Goal: Check status: Check status

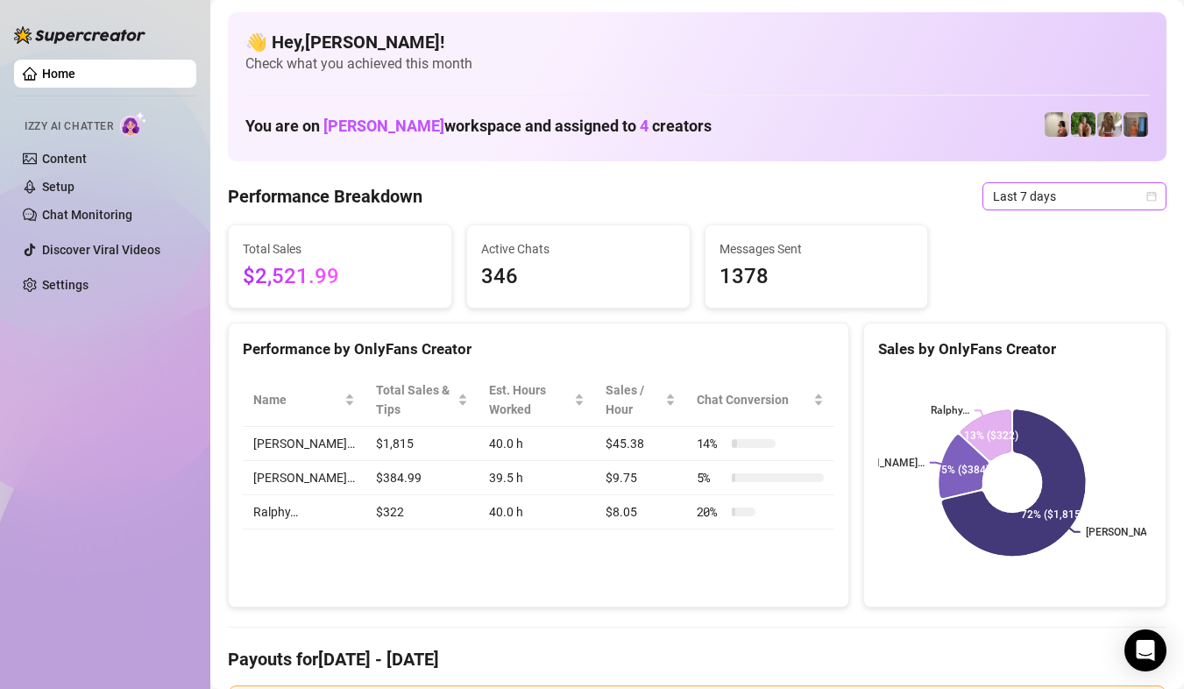
click at [1043, 199] on span "Last 7 days" at bounding box center [1074, 196] width 163 height 26
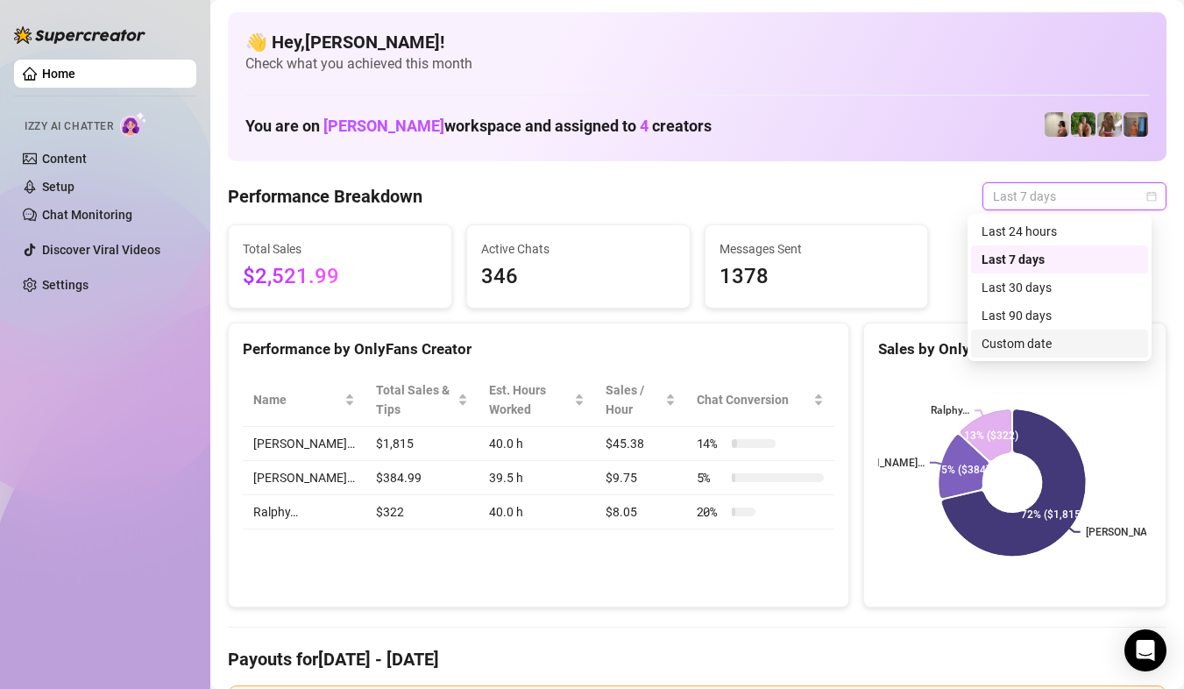
click at [1048, 330] on div "Custom date" at bounding box center [1059, 343] width 177 height 28
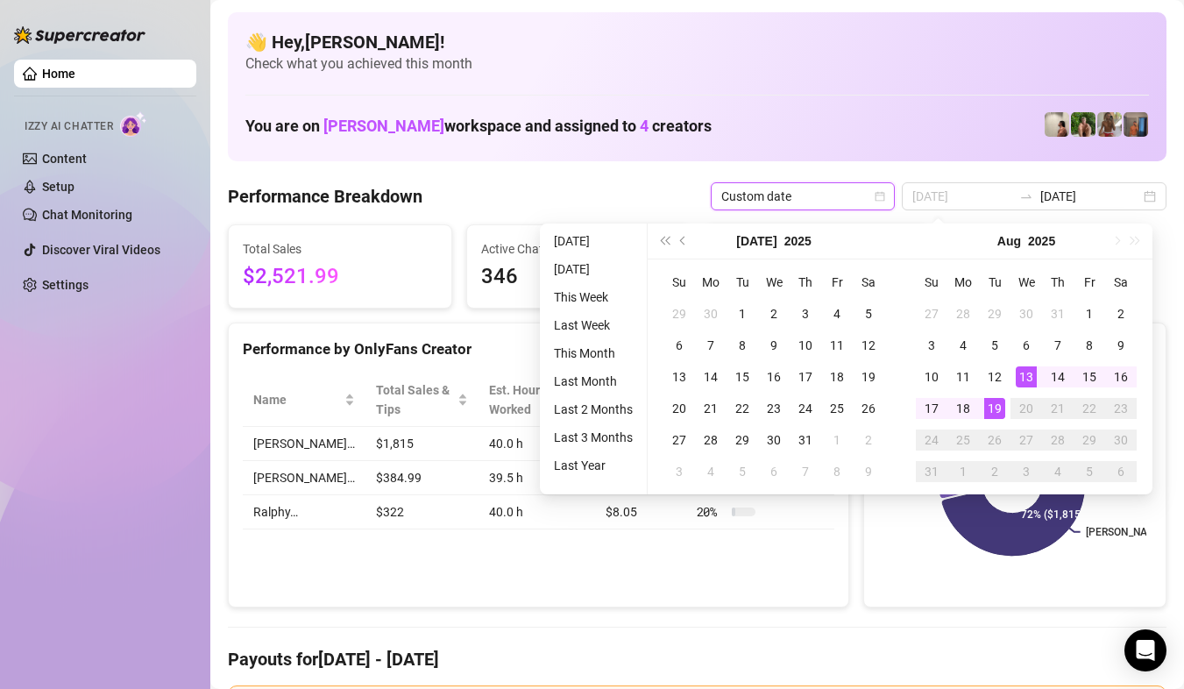
type input "[DATE]"
click at [1004, 402] on div "19" at bounding box center [994, 408] width 21 height 21
click at [1004, 402] on rect at bounding box center [1012, 482] width 269 height 219
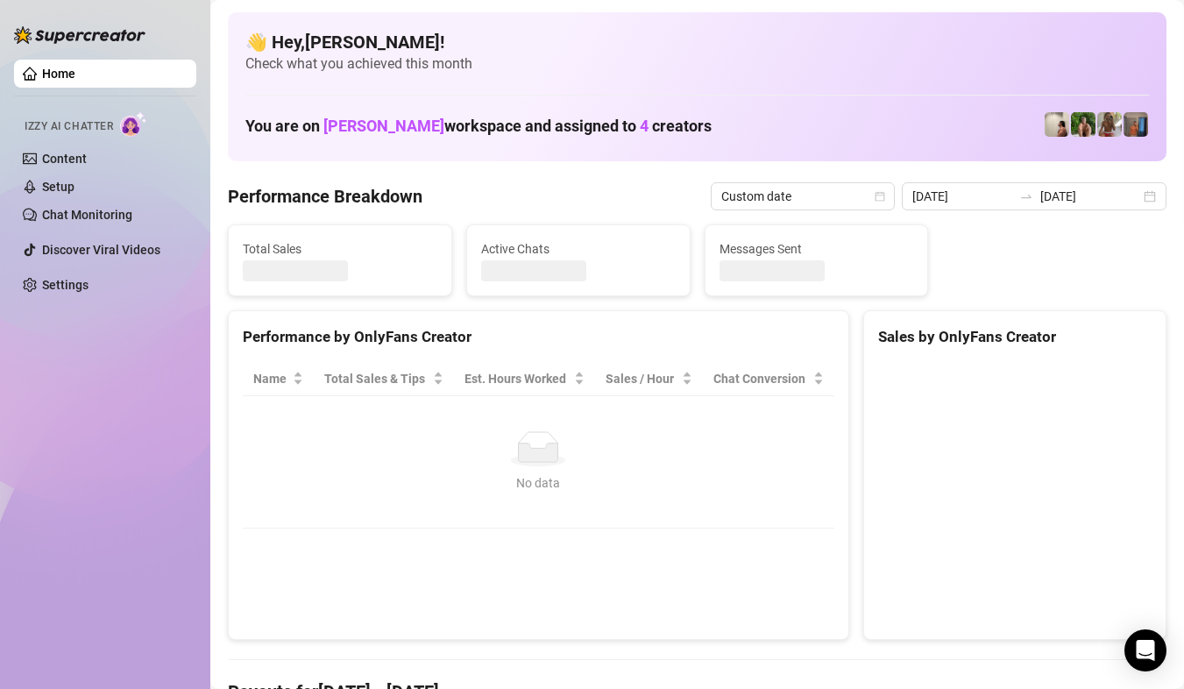
type input "[DATE]"
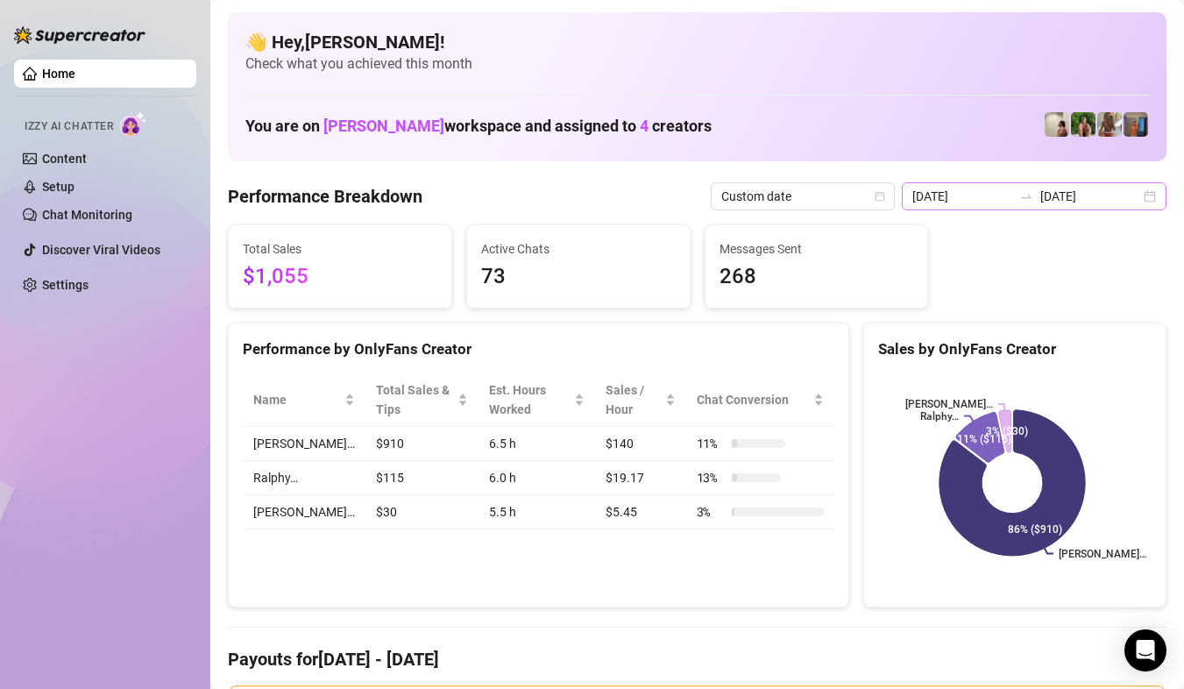
click at [1141, 195] on div "[DATE] [DATE]" at bounding box center [1034, 196] width 265 height 28
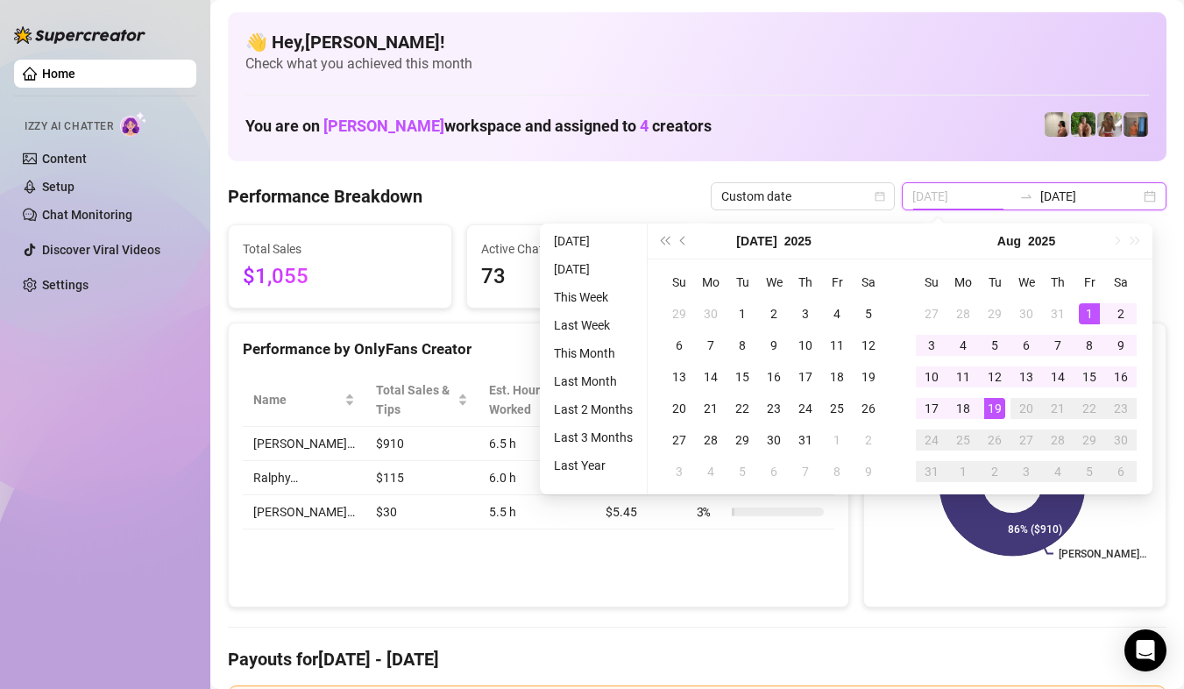
type input "[DATE]"
click at [1086, 312] on div "1" at bounding box center [1089, 313] width 21 height 21
click at [998, 414] on div "19" at bounding box center [994, 408] width 21 height 21
click at [999, 414] on icon at bounding box center [1005, 431] width 12 height 42
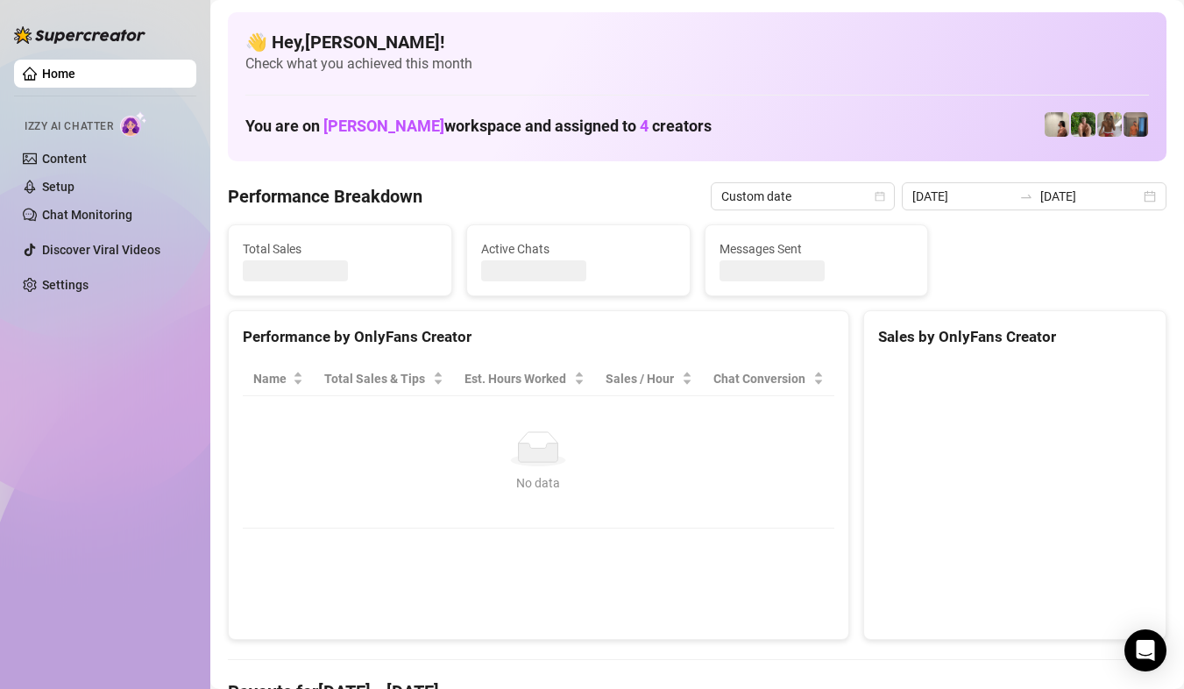
type input "[DATE]"
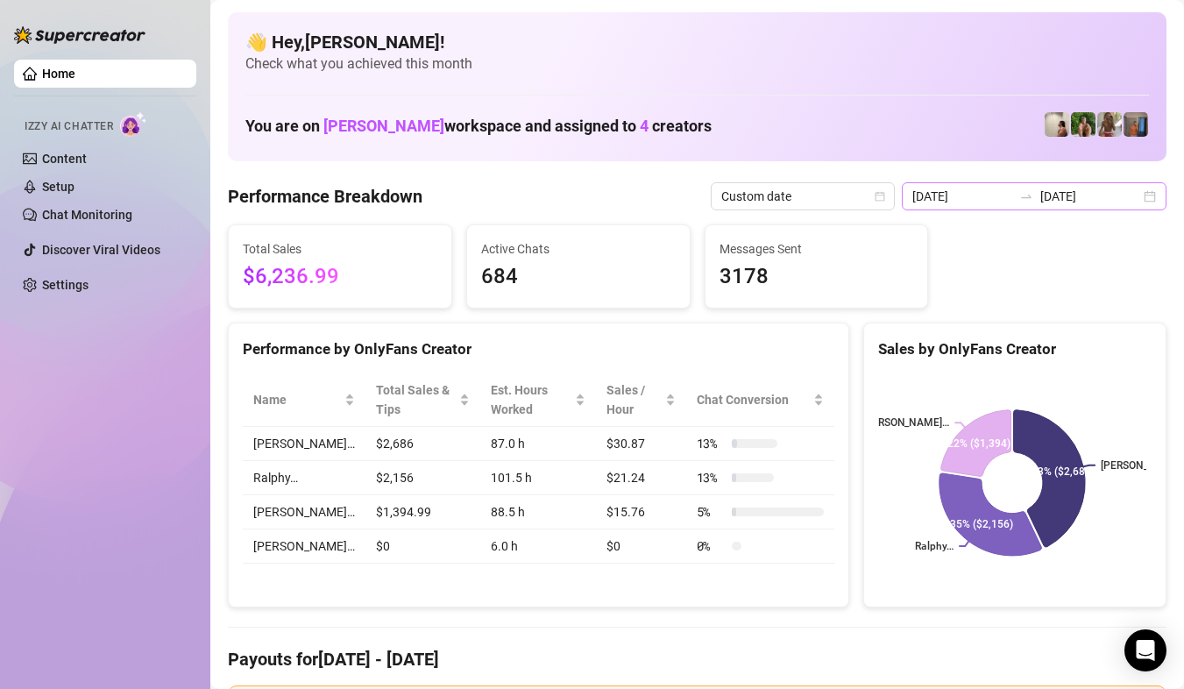
click at [1138, 198] on div "[DATE] [DATE]" at bounding box center [1034, 196] width 265 height 28
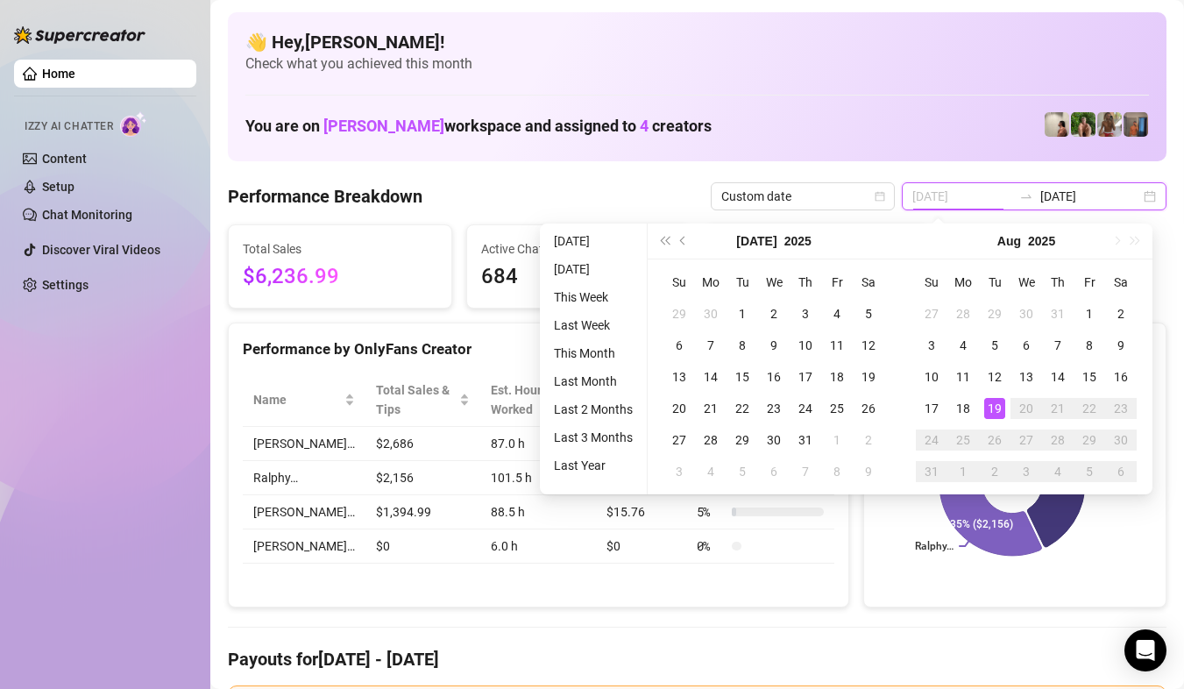
type input "[DATE]"
click at [998, 402] on div "19" at bounding box center [994, 408] width 21 height 21
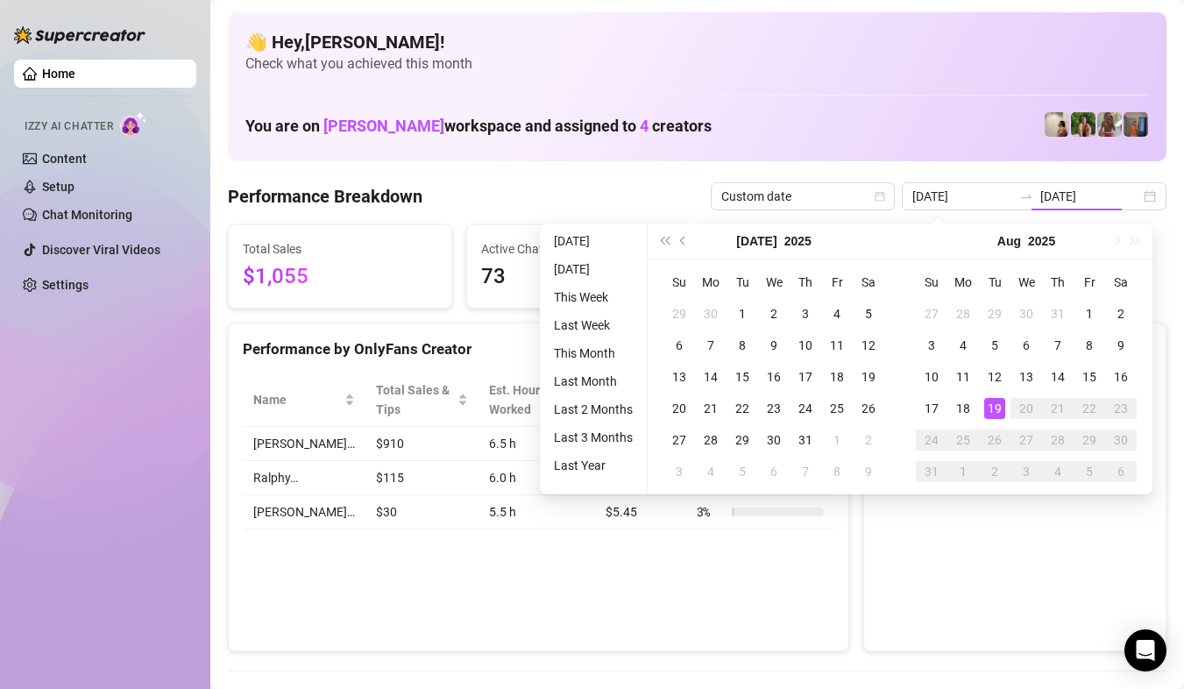
type input "[DATE]"
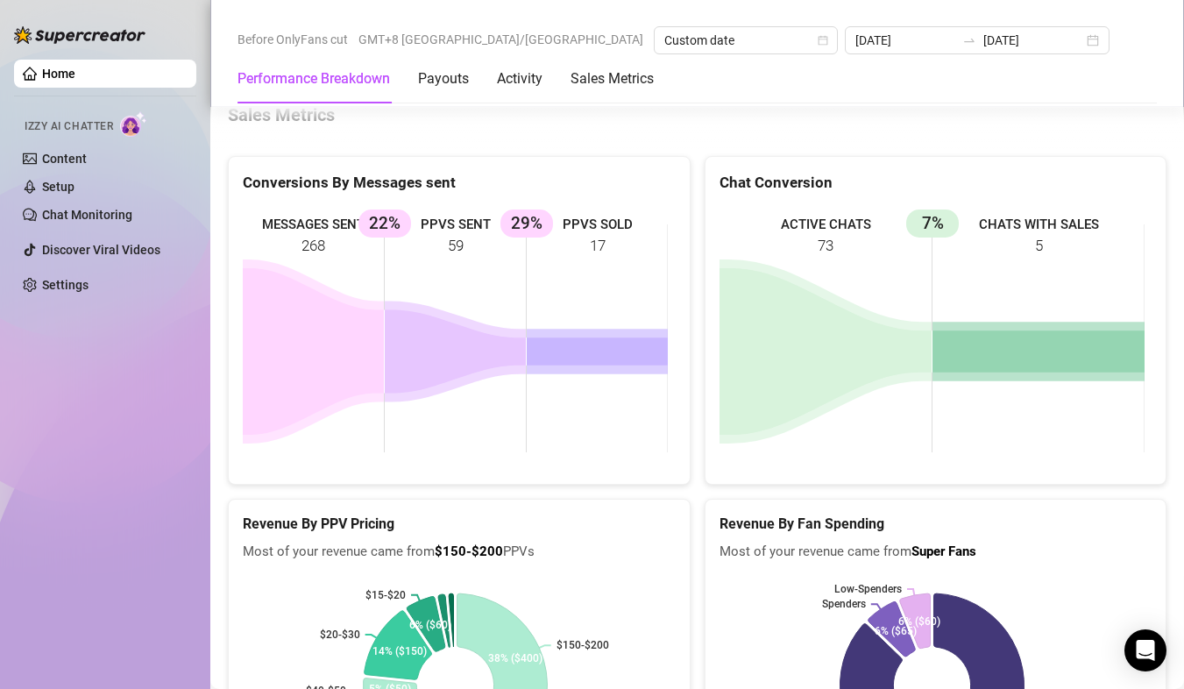
scroll to position [2453, 0]
